Goal: Information Seeking & Learning: Learn about a topic

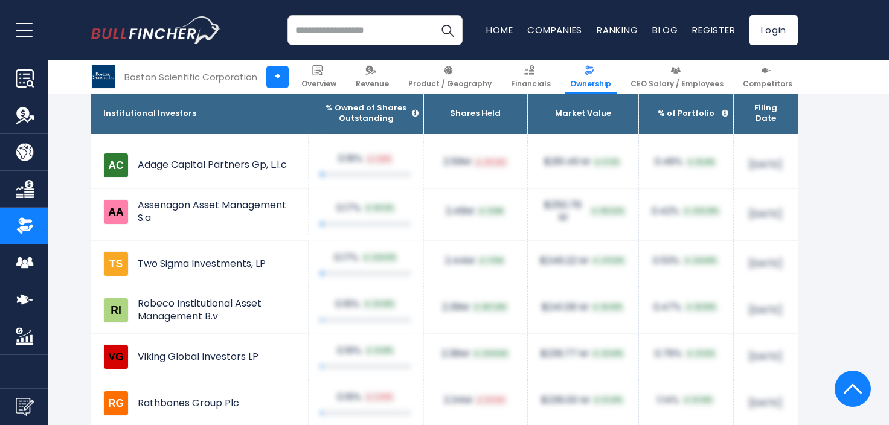
scroll to position [4047, 0]
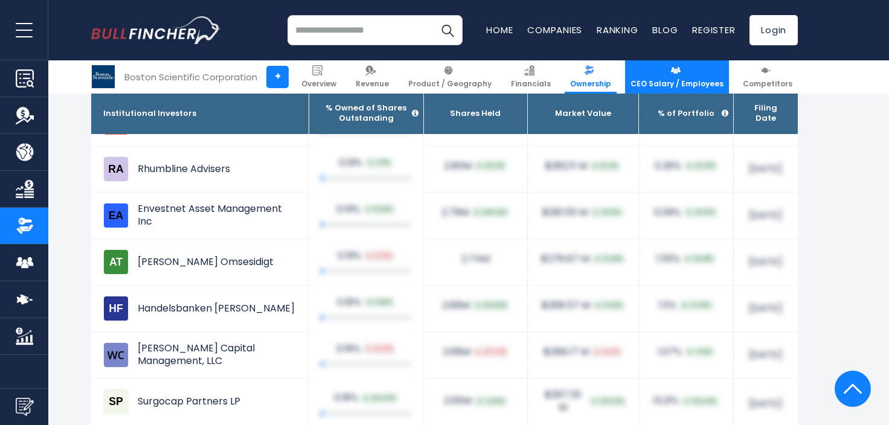
click at [674, 79] on span "CEO Salary / Employees" at bounding box center [677, 84] width 93 height 10
click at [666, 82] on span "CEO Salary / Employees" at bounding box center [677, 84] width 93 height 10
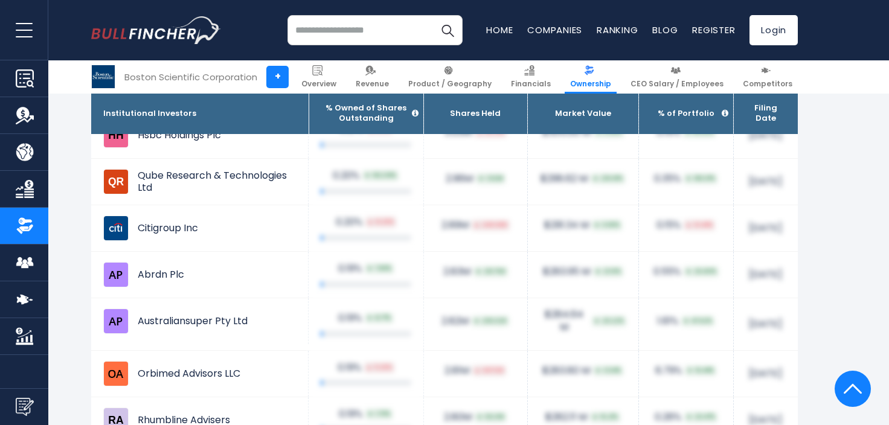
scroll to position [3745, 0]
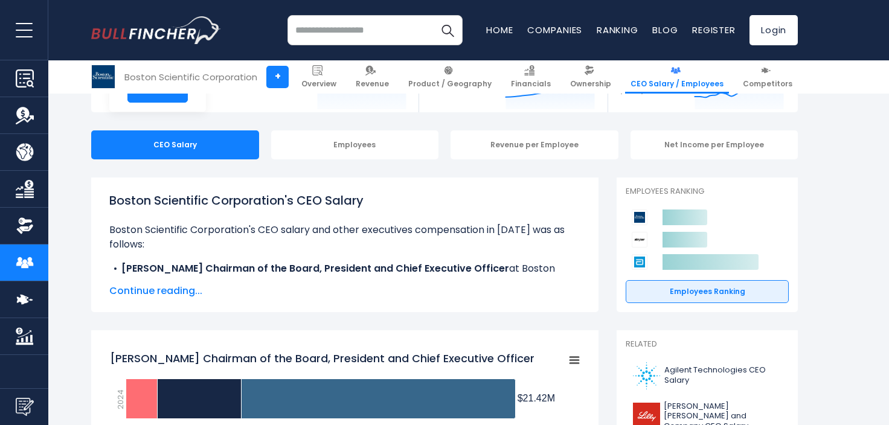
scroll to position [121, 0]
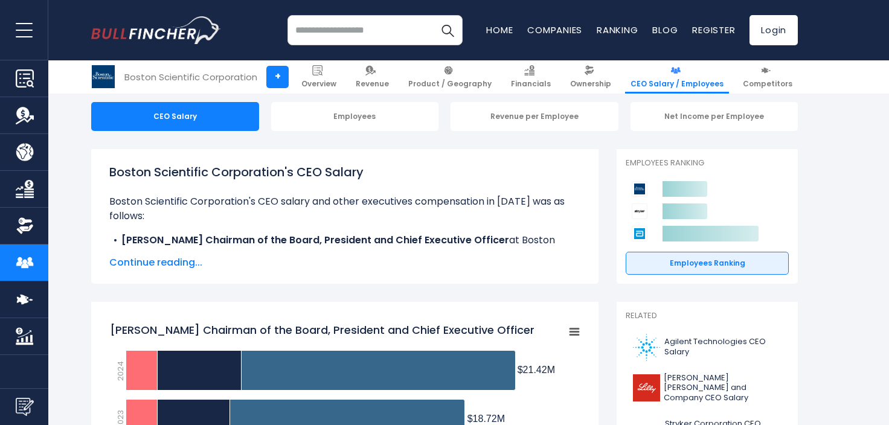
click at [173, 262] on span "Continue reading..." at bounding box center [344, 263] width 471 height 14
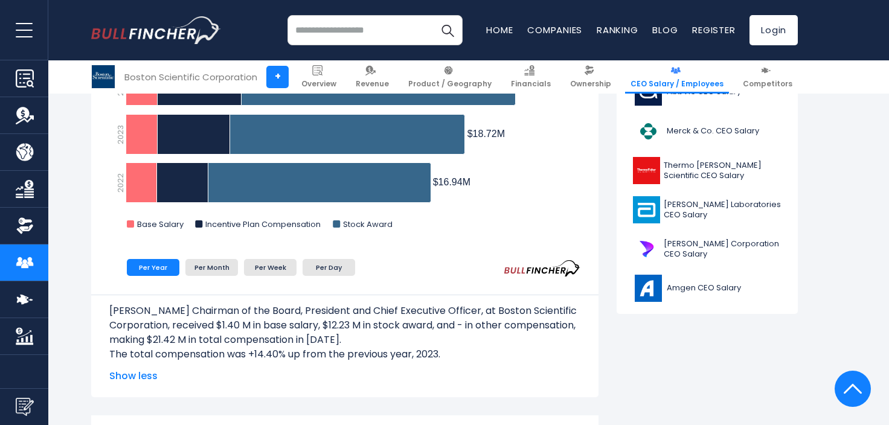
scroll to position [544, 0]
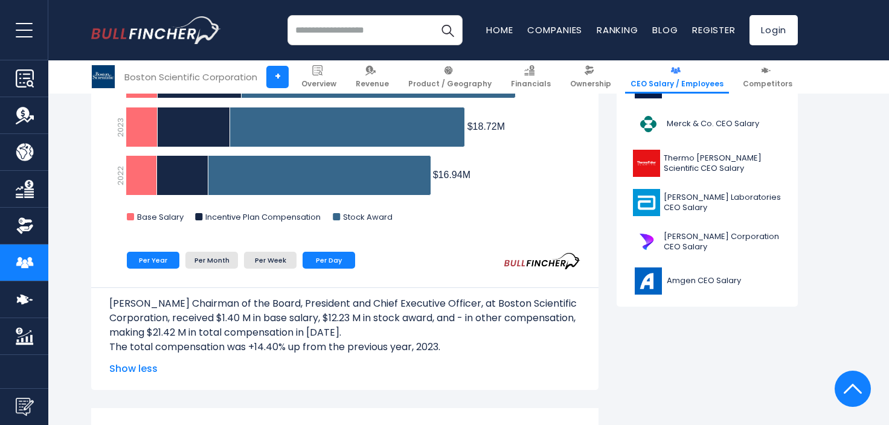
click at [325, 260] on li "Per Day" at bounding box center [329, 260] width 53 height 17
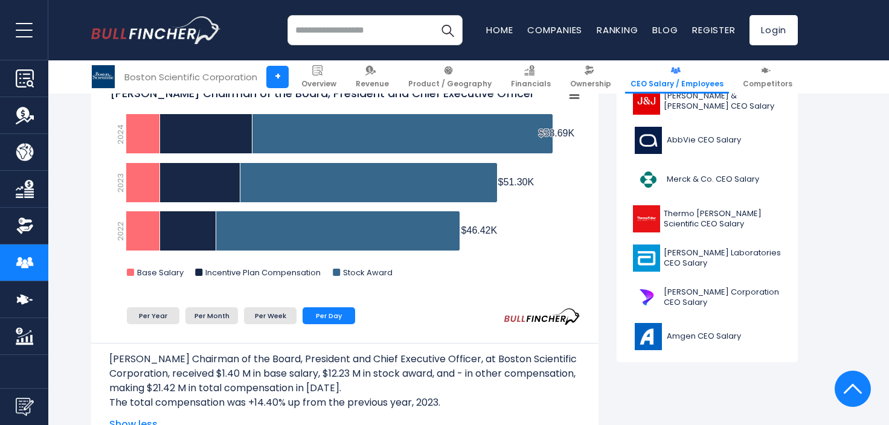
scroll to position [423, 0]
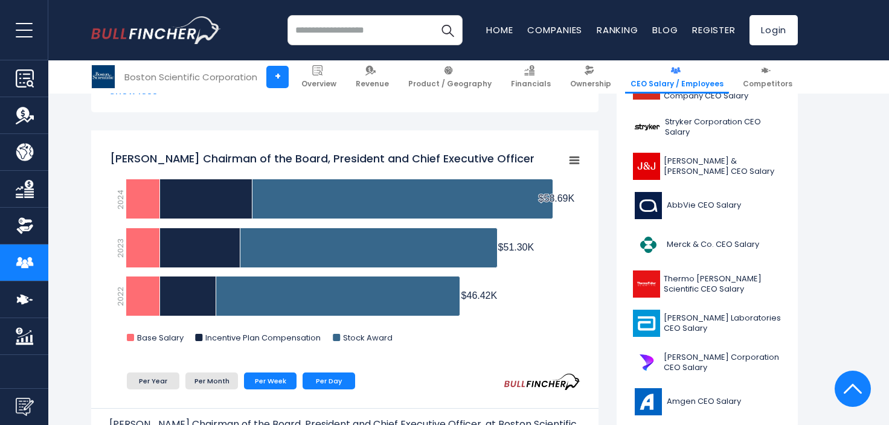
click at [265, 379] on li "Per Week" at bounding box center [270, 381] width 53 height 17
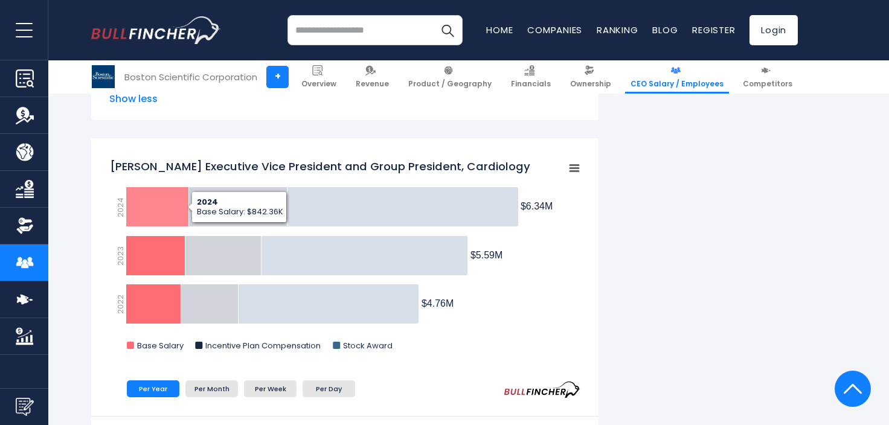
scroll to position [1208, 0]
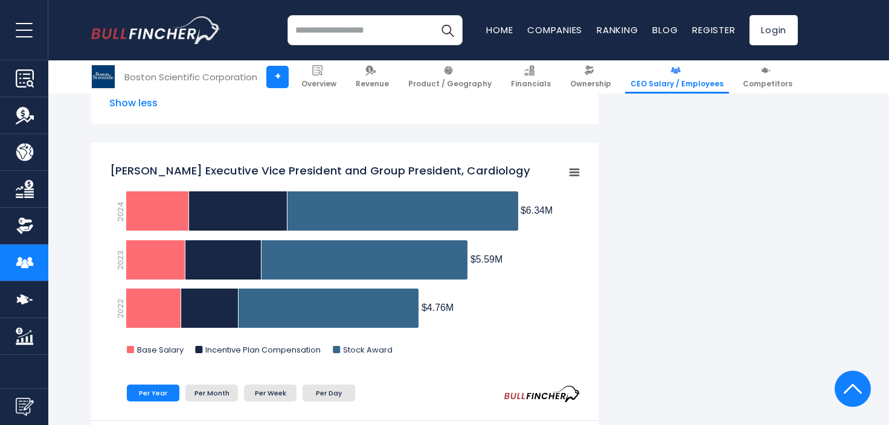
click at [573, 173] on rect "Joseph M. Fitzgerald Executive Vice President and Group President, Cardiology" at bounding box center [574, 172] width 17 height 17
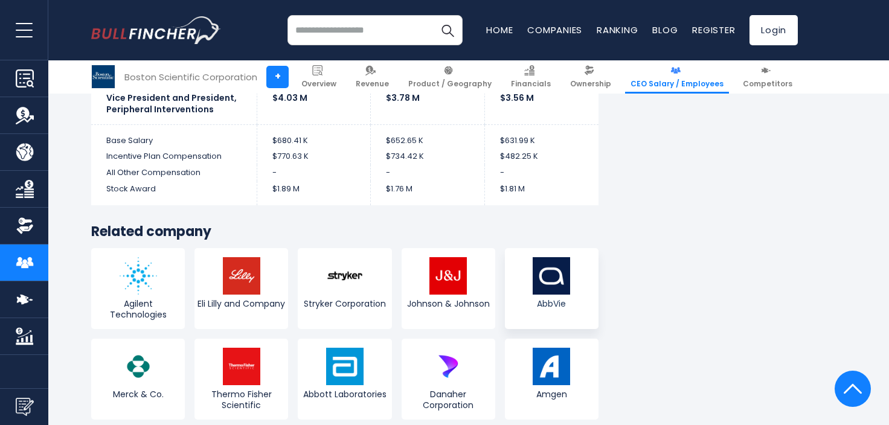
scroll to position [3167, 0]
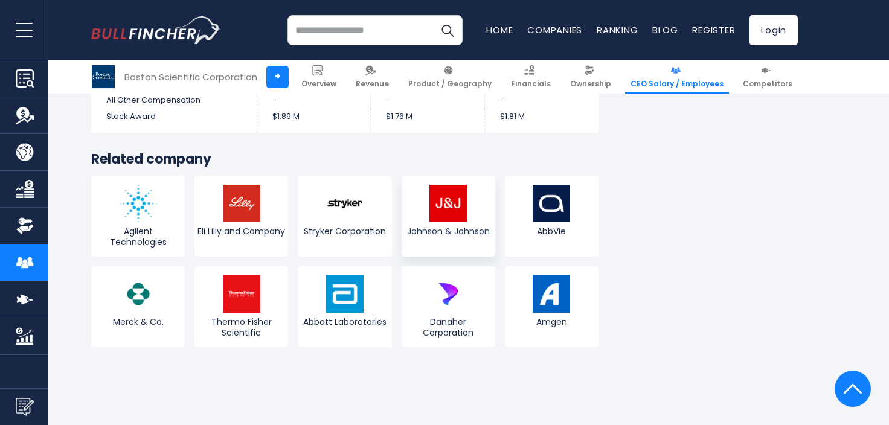
click at [447, 200] on img at bounding box center [447, 203] width 37 height 37
click at [444, 198] on img at bounding box center [447, 203] width 37 height 37
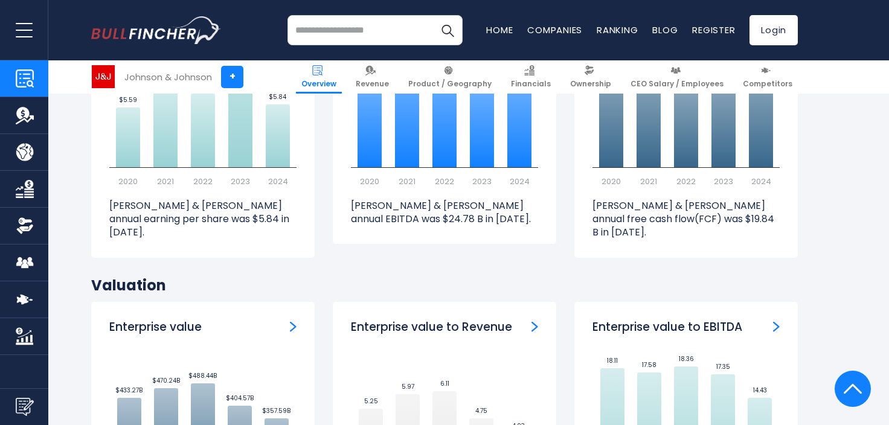
scroll to position [3564, 0]
